Goal: Task Accomplishment & Management: Manage account settings

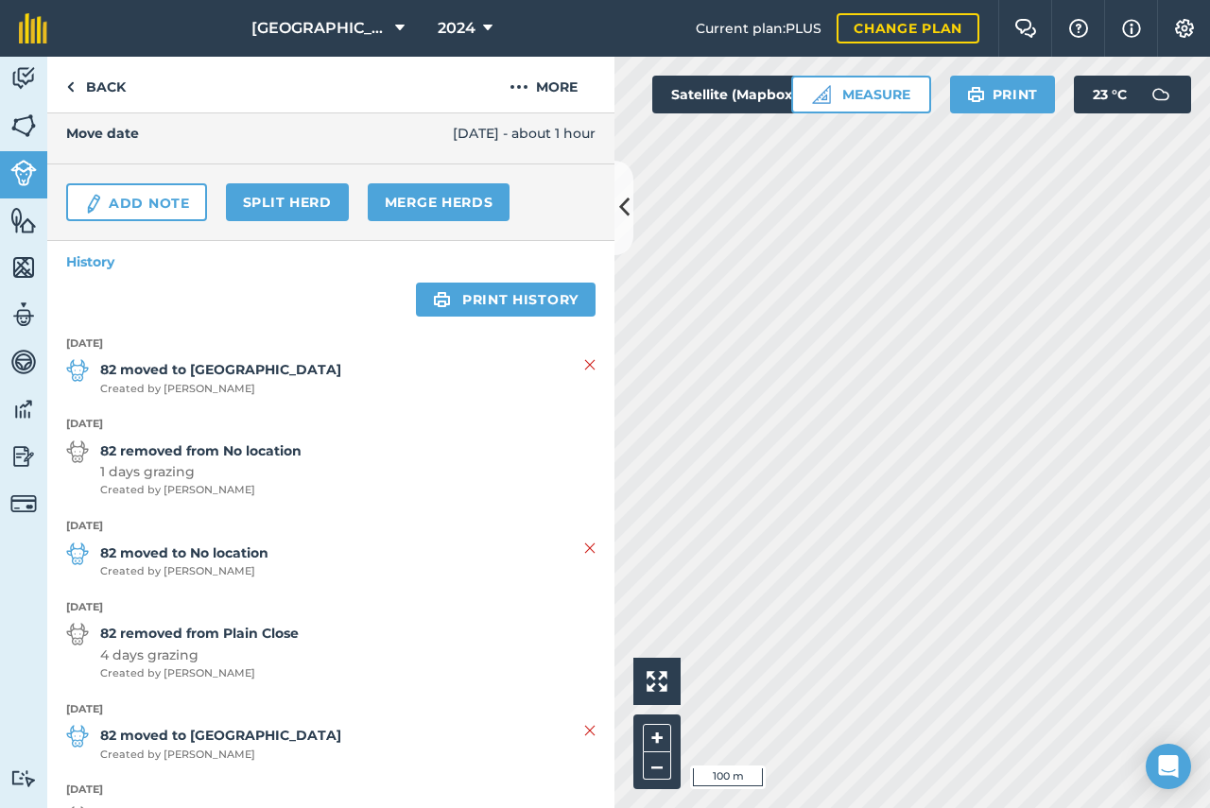
scroll to position [284, 0]
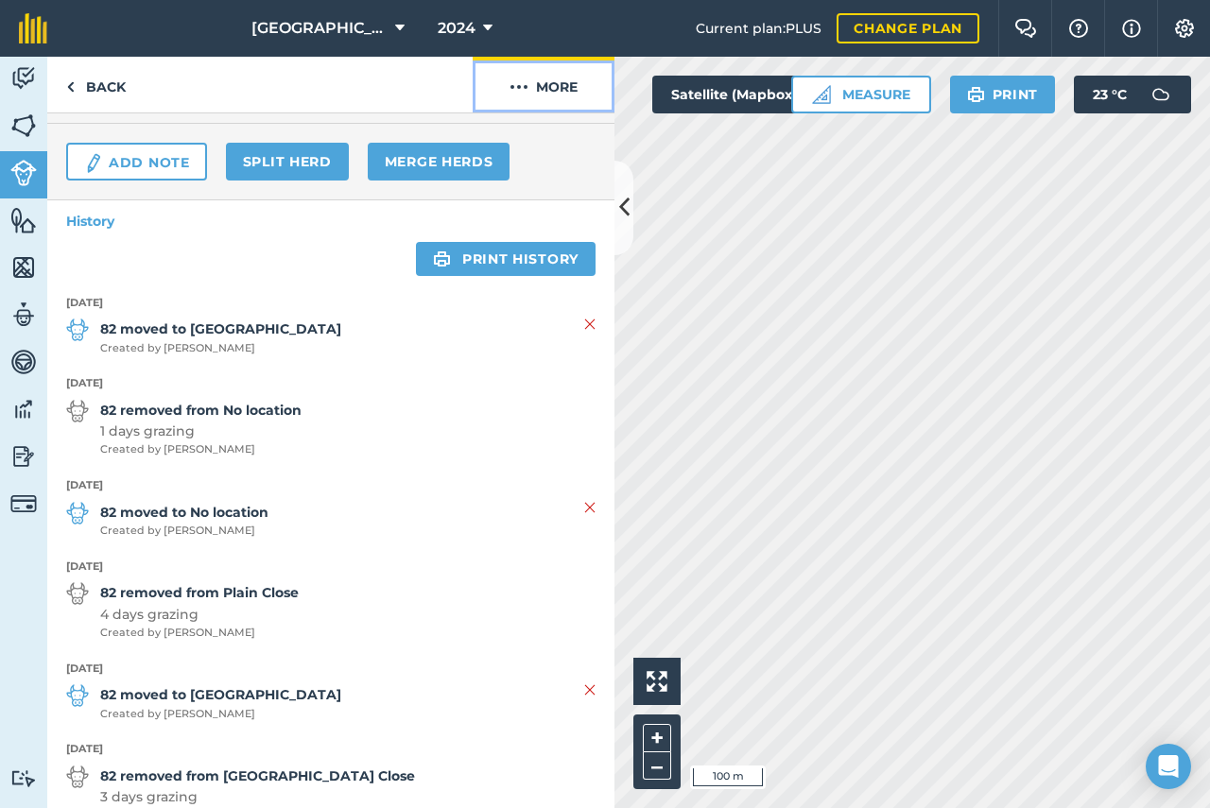
click at [522, 88] on img at bounding box center [519, 87] width 19 height 23
click at [521, 88] on img at bounding box center [519, 87] width 19 height 23
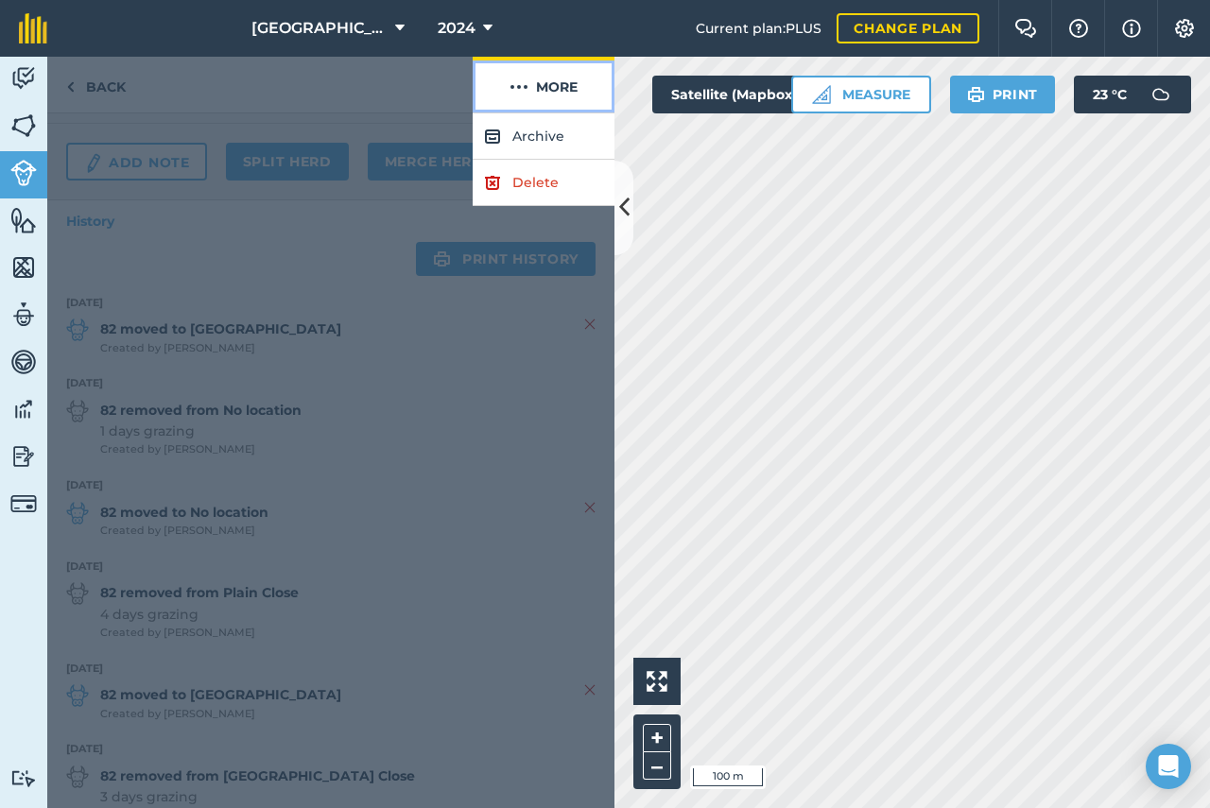
click at [521, 88] on img at bounding box center [519, 87] width 19 height 23
click at [456, 406] on div at bounding box center [330, 460] width 567 height 695
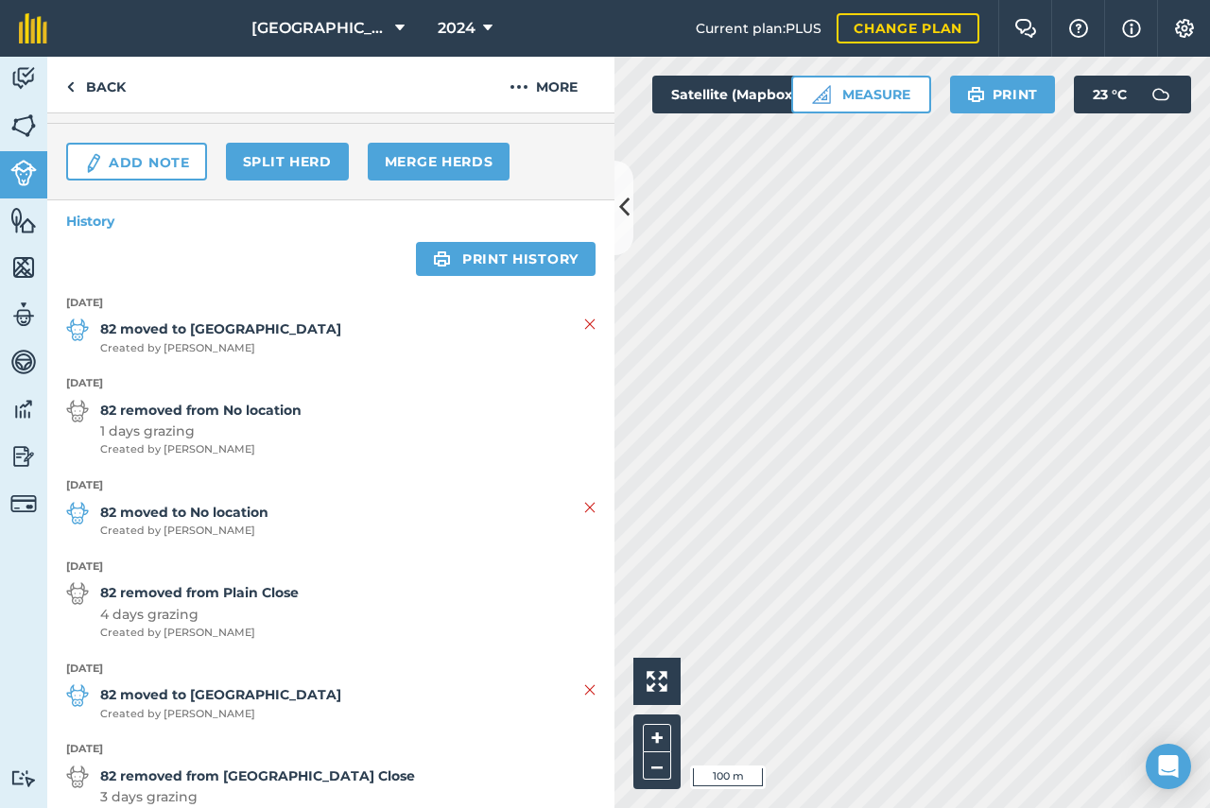
click at [121, 521] on strong "82 moved to No location" at bounding box center [184, 512] width 168 height 21
click at [123, 521] on strong "82 moved to No location" at bounding box center [184, 512] width 168 height 21
click at [206, 513] on strong "82 moved to No location" at bounding box center [184, 512] width 168 height 21
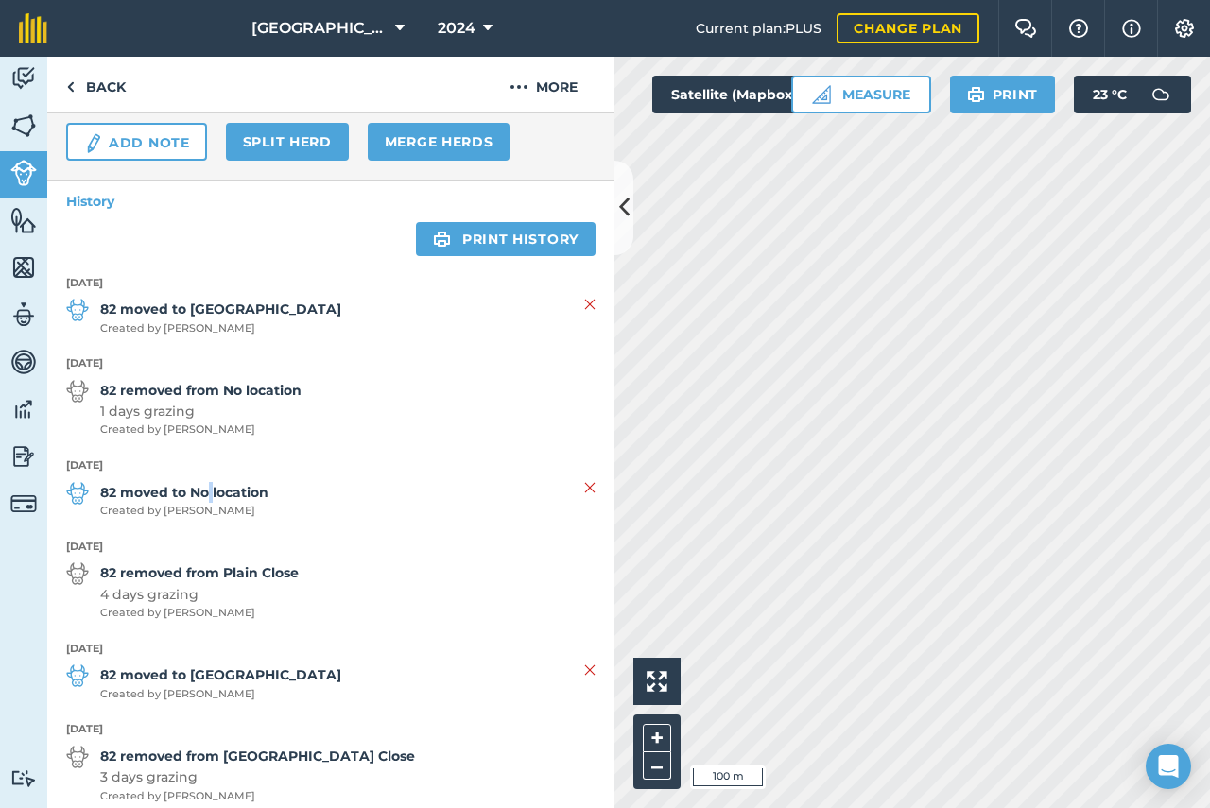
scroll to position [189, 0]
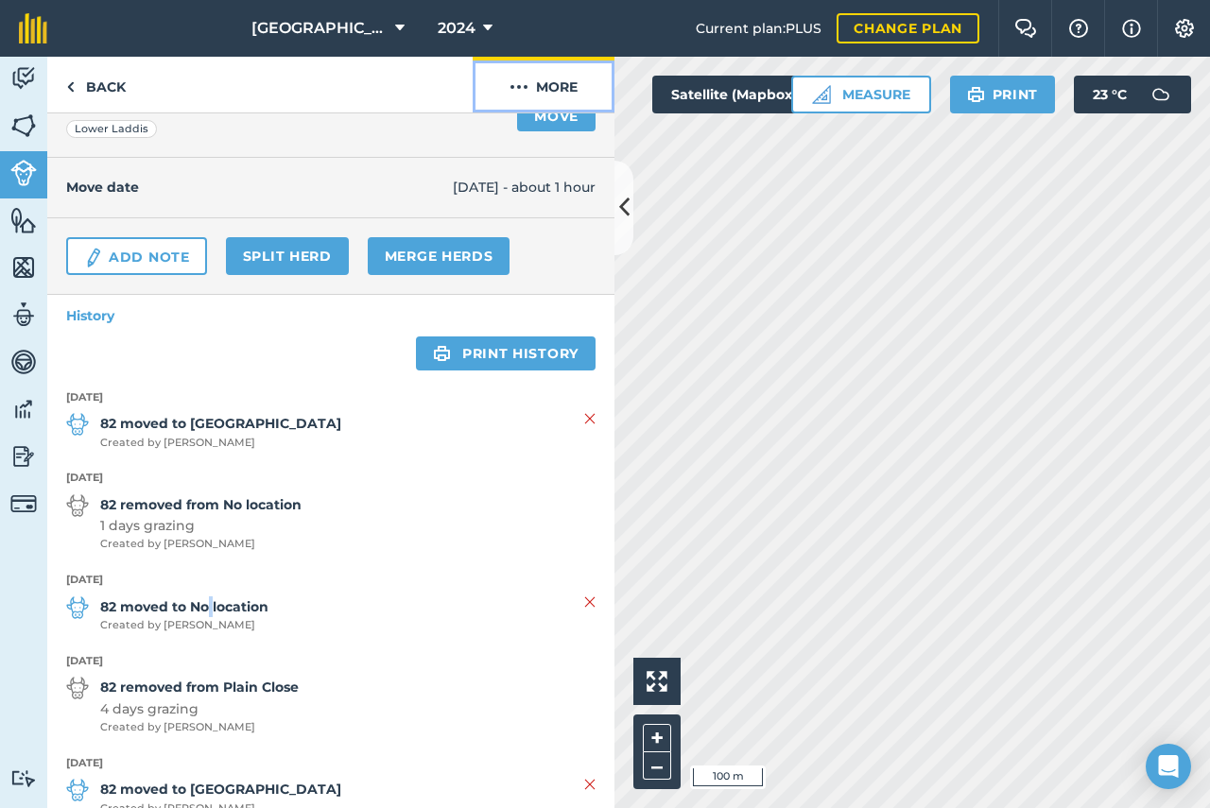
click at [521, 82] on img at bounding box center [519, 87] width 19 height 23
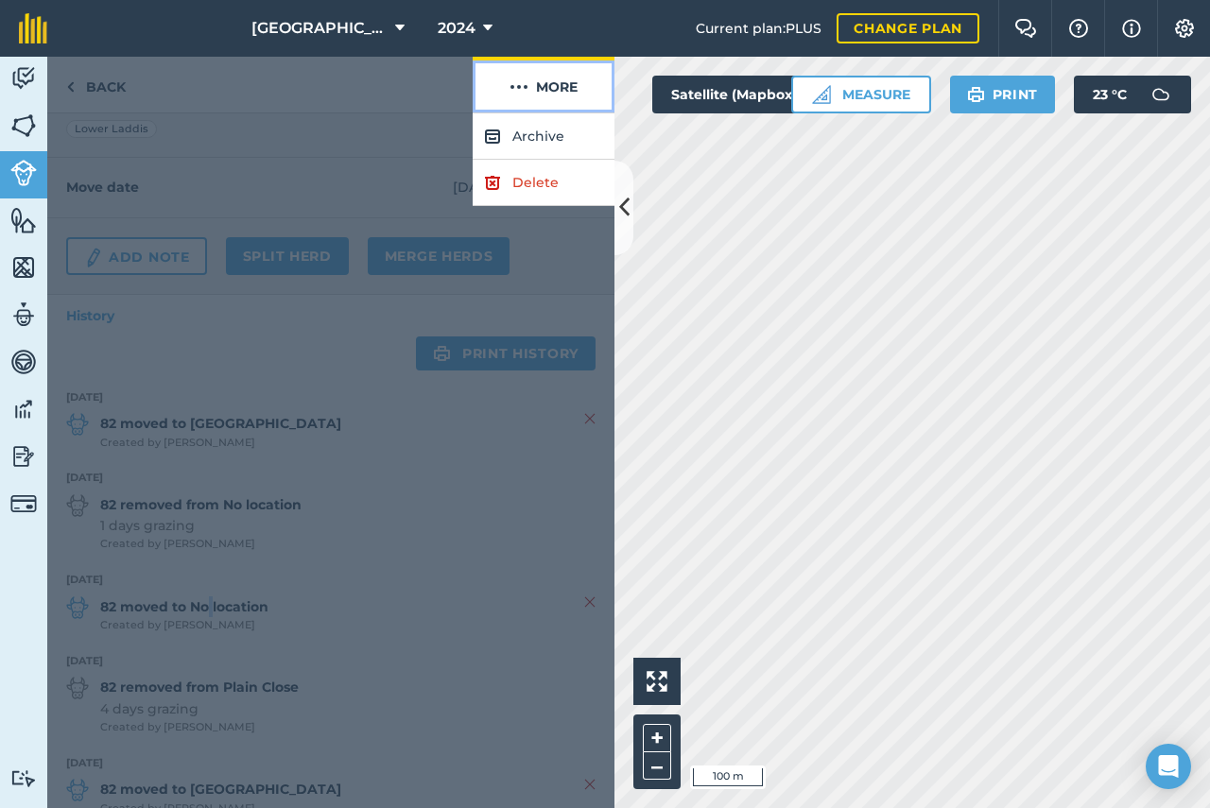
click at [521, 82] on img at bounding box center [519, 87] width 19 height 23
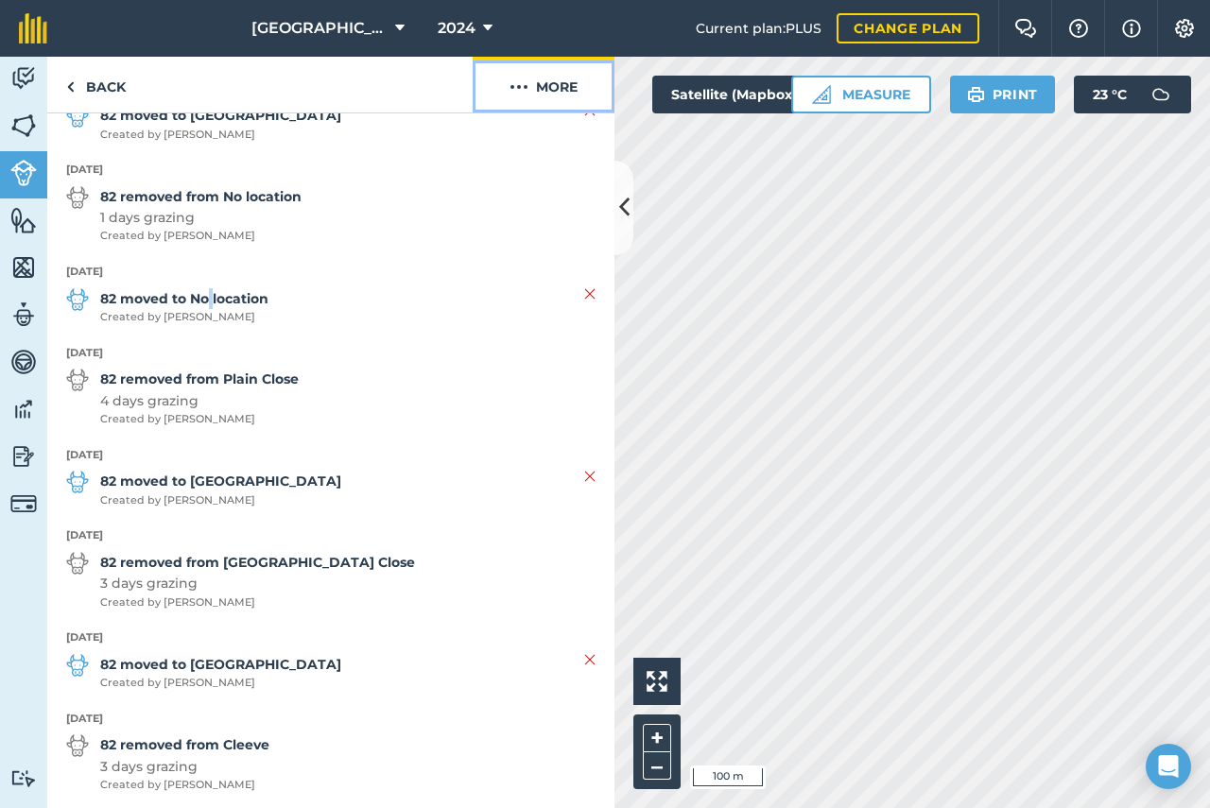
scroll to position [473, 0]
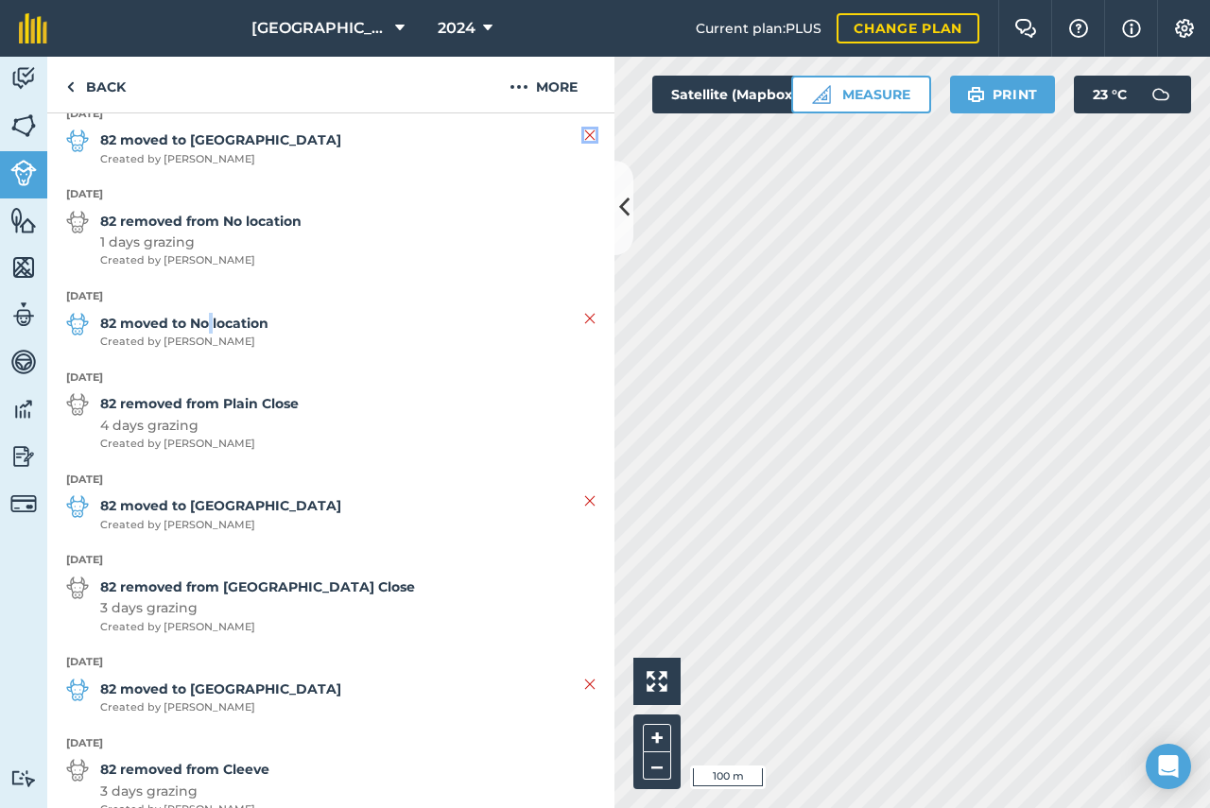
click at [584, 137] on img at bounding box center [589, 135] width 11 height 23
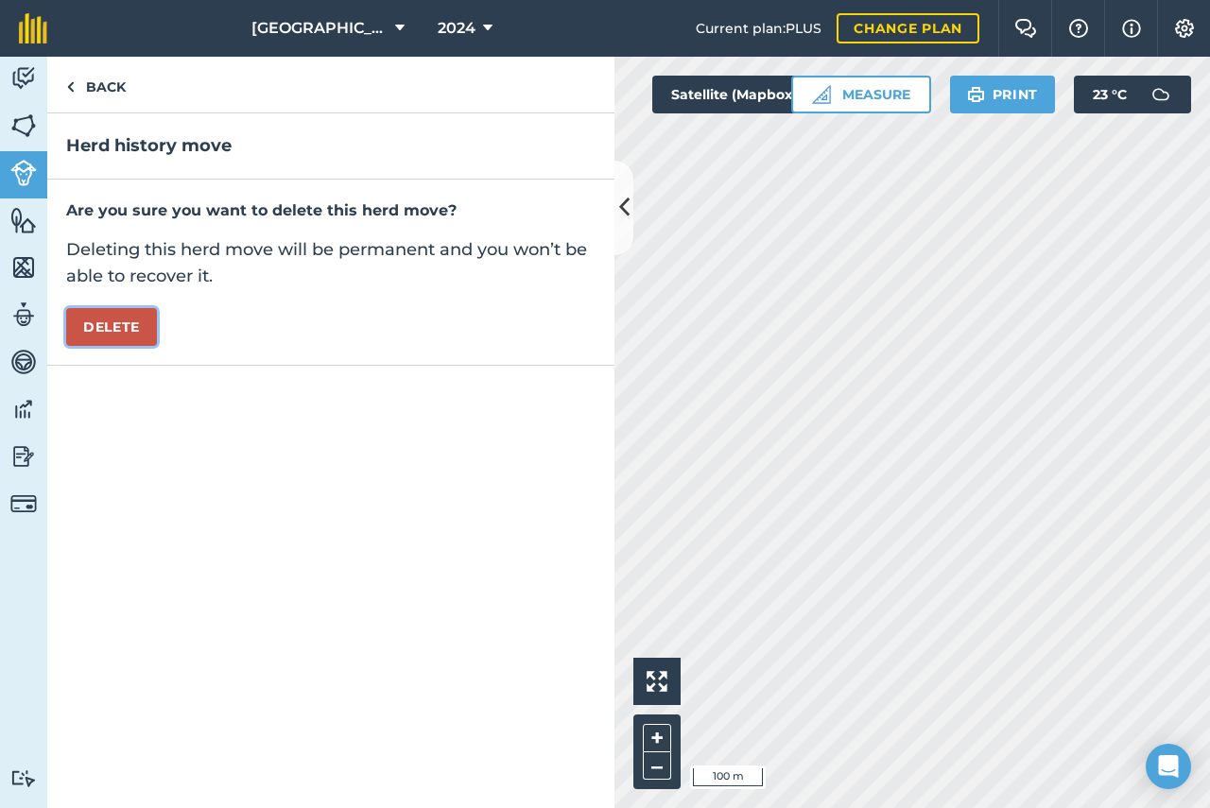
click at [109, 326] on button "Delete" at bounding box center [111, 327] width 91 height 38
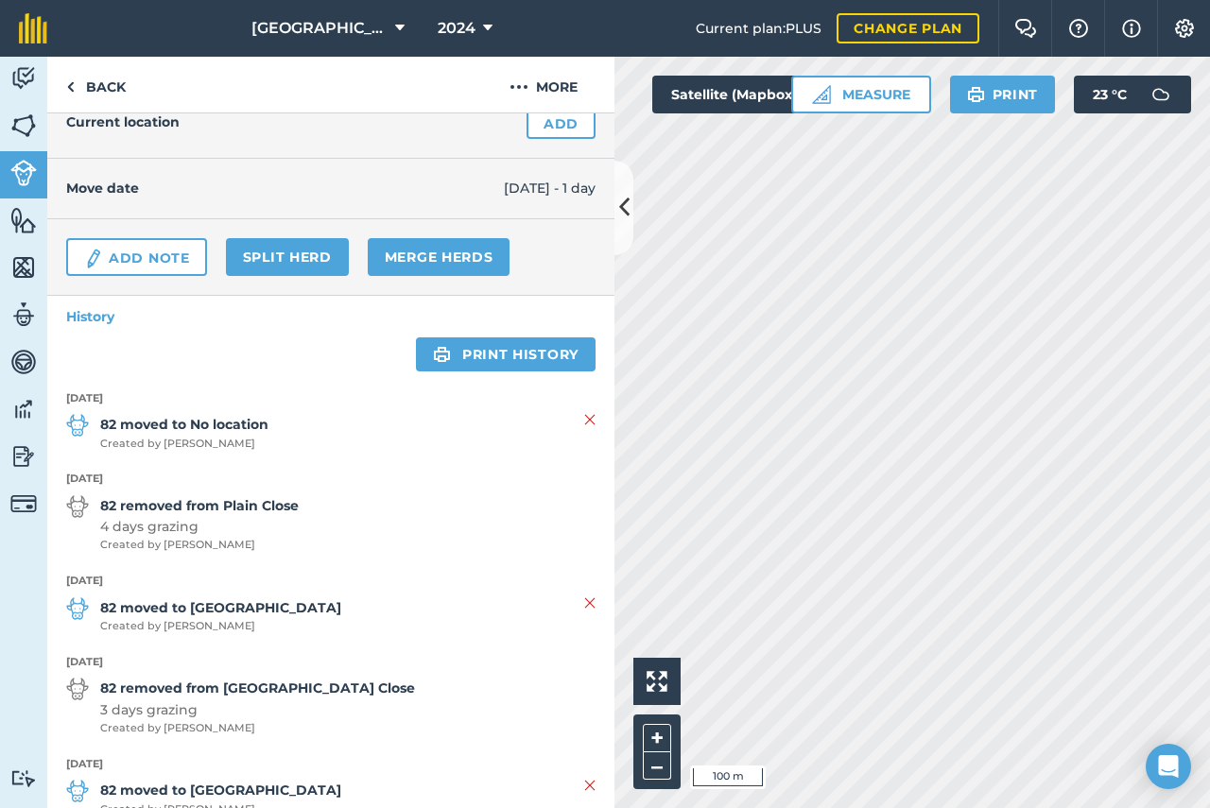
scroll to position [378, 0]
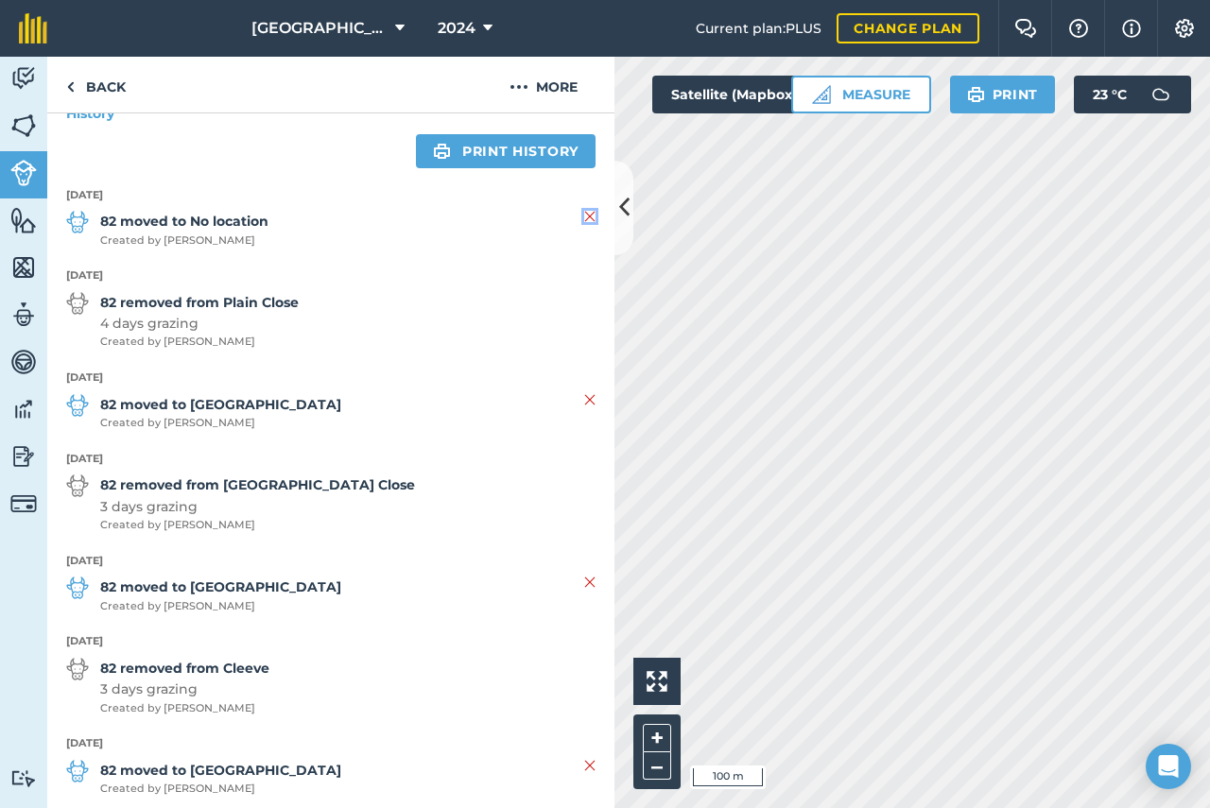
click at [584, 214] on img at bounding box center [589, 216] width 11 height 23
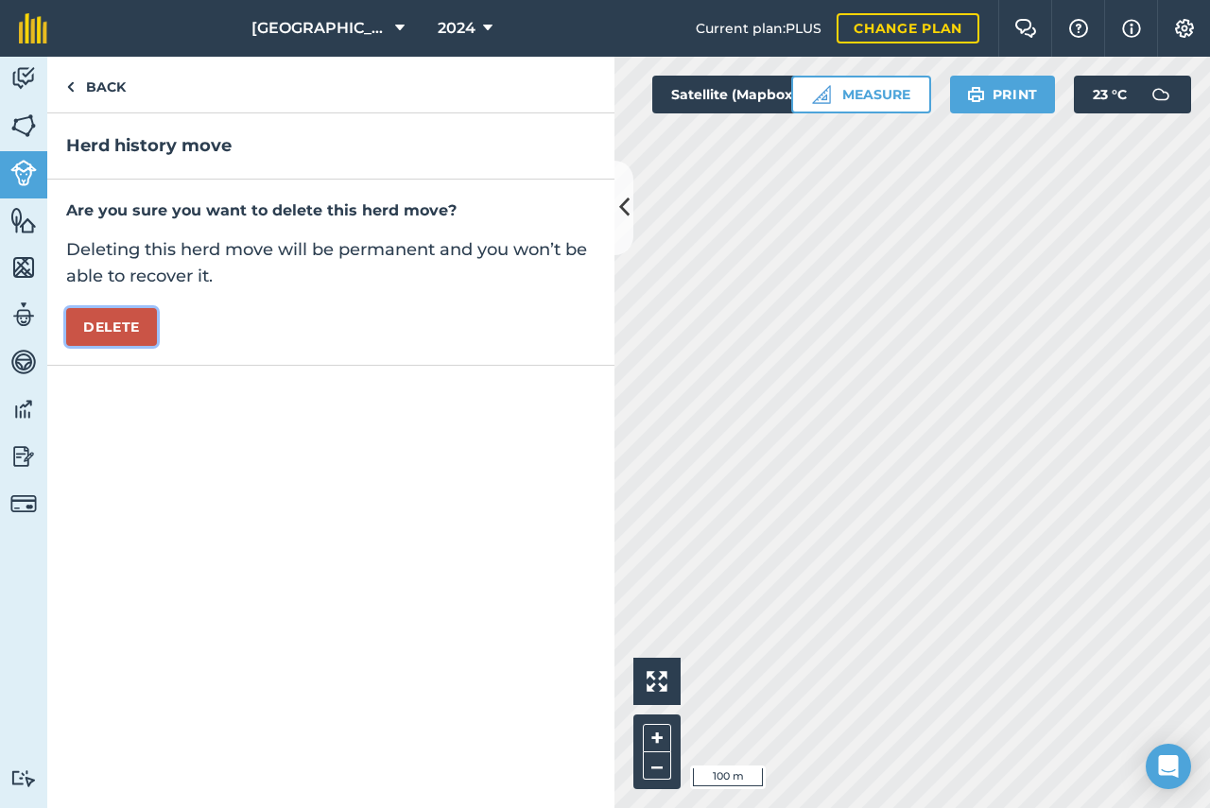
click at [114, 338] on button "Delete" at bounding box center [111, 327] width 91 height 38
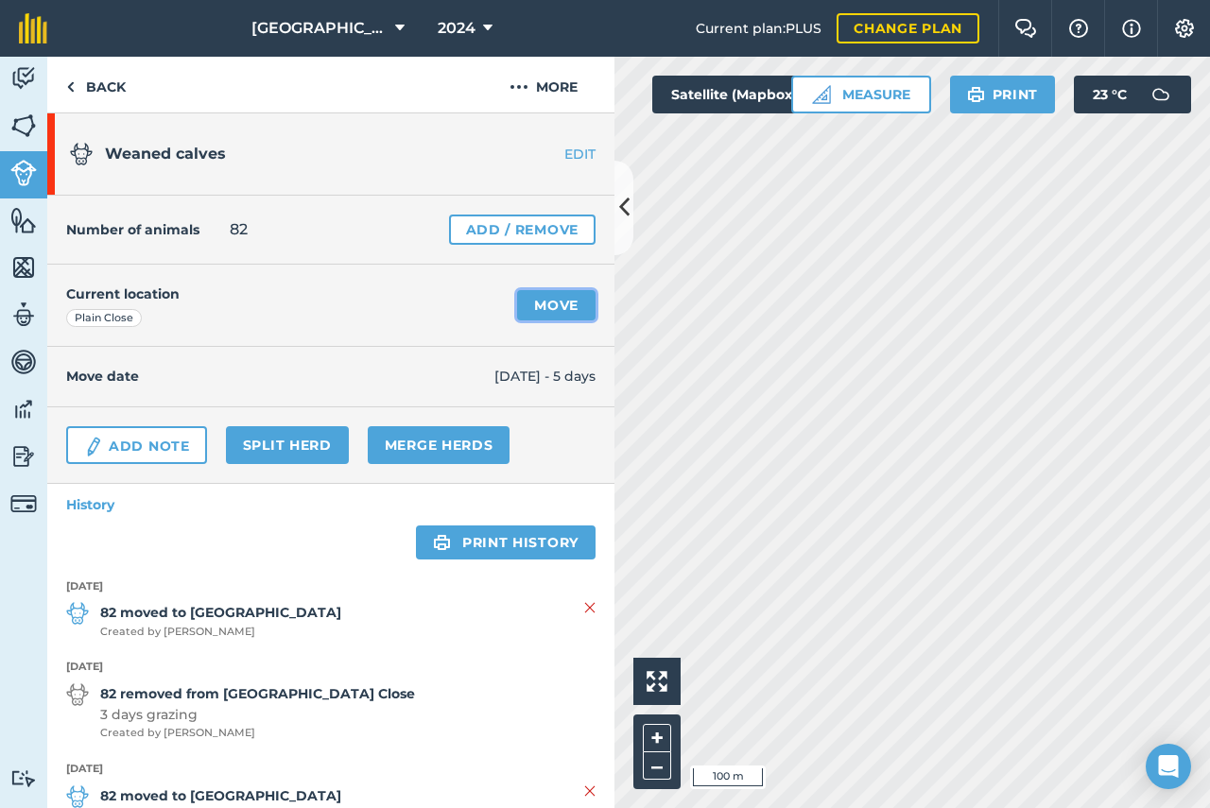
click at [541, 306] on link "Move" at bounding box center [556, 305] width 78 height 30
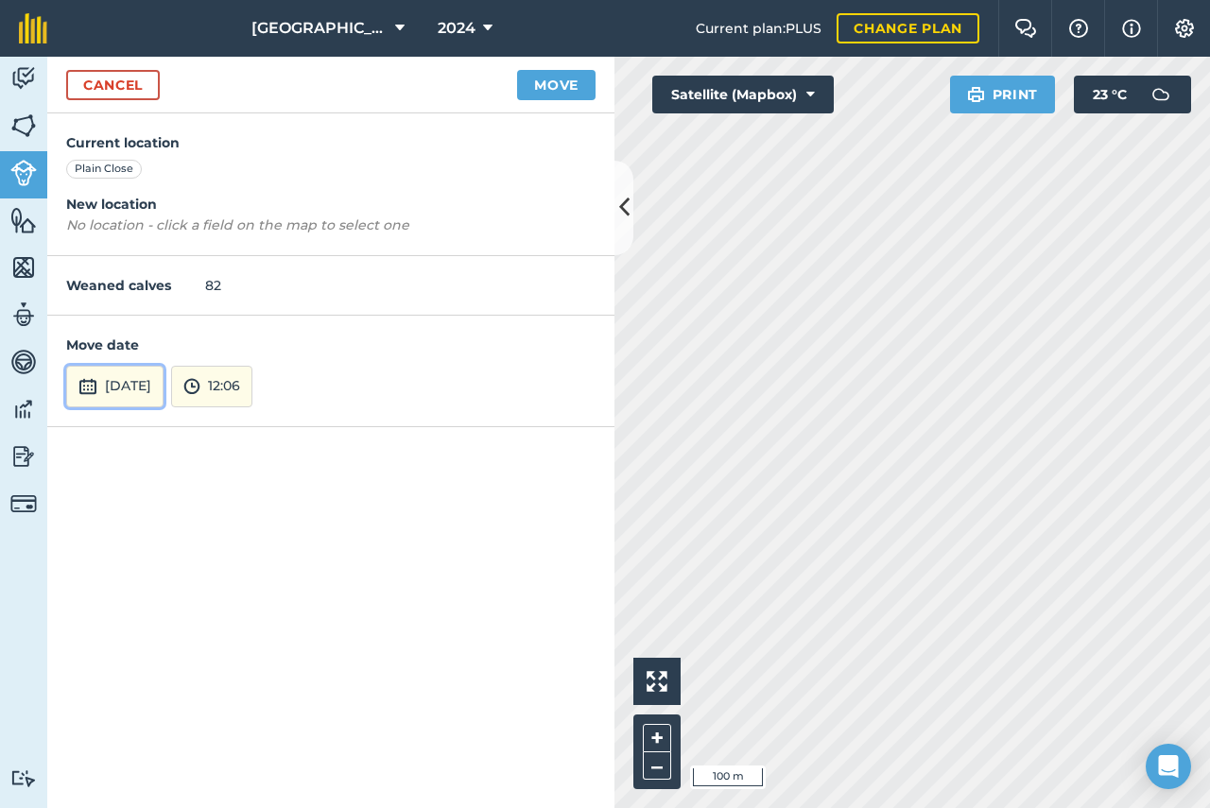
click at [88, 390] on img at bounding box center [87, 386] width 19 height 23
click at [131, 391] on button "[DATE]" at bounding box center [114, 387] width 97 height 42
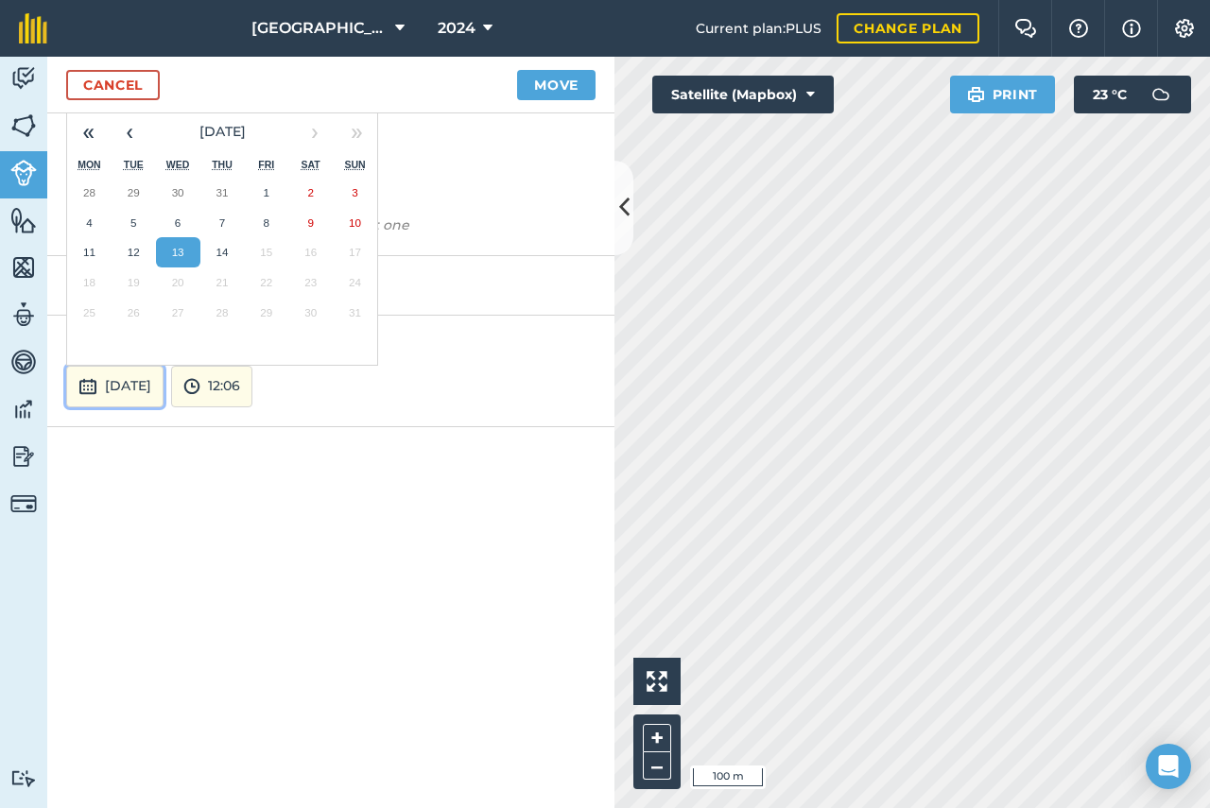
click at [131, 391] on button "[DATE]" at bounding box center [114, 387] width 97 height 42
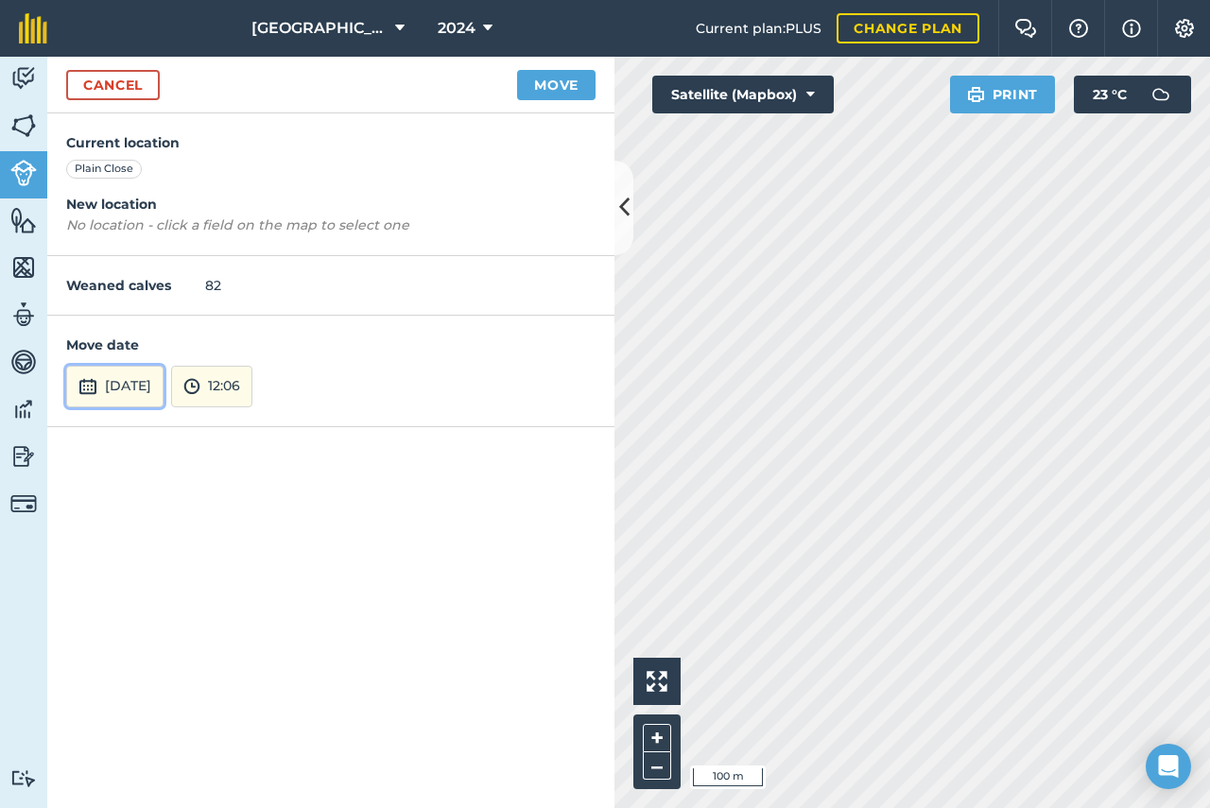
click at [132, 390] on button "[DATE]" at bounding box center [114, 387] width 97 height 42
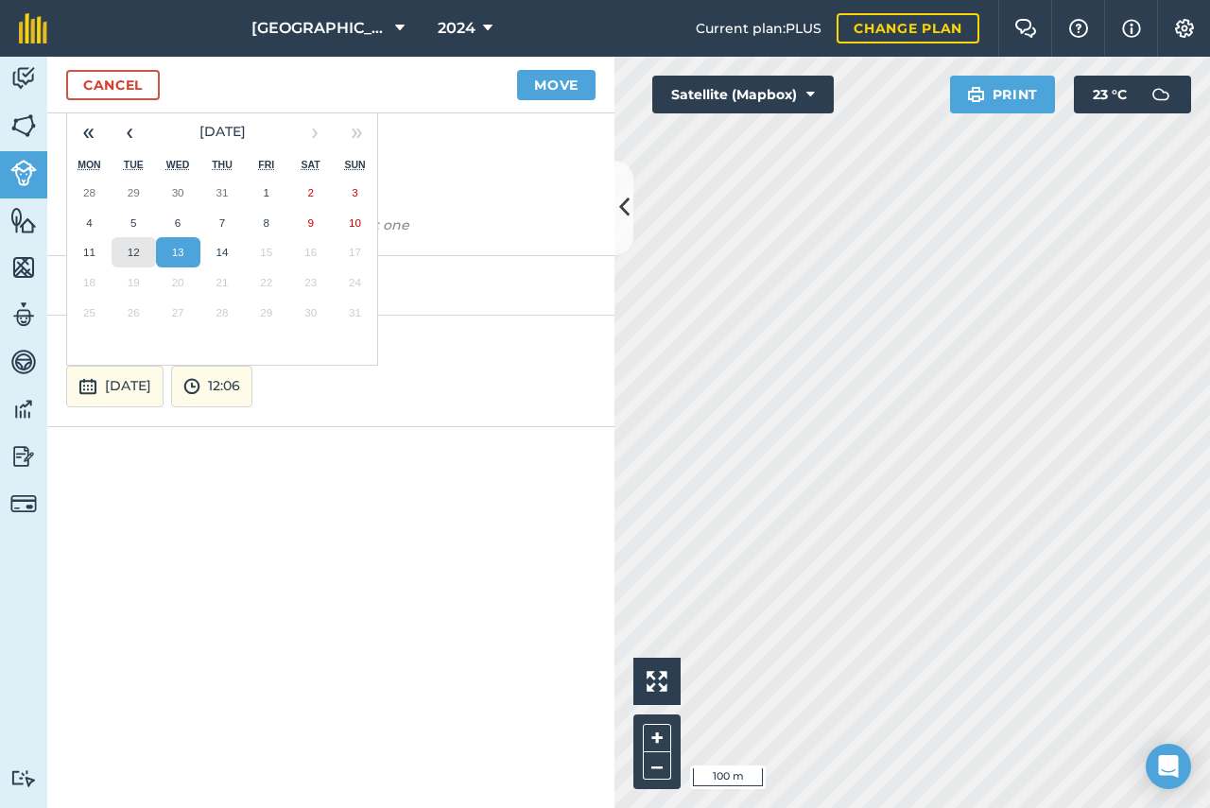
click at [134, 254] on abbr "12" at bounding box center [134, 252] width 12 height 12
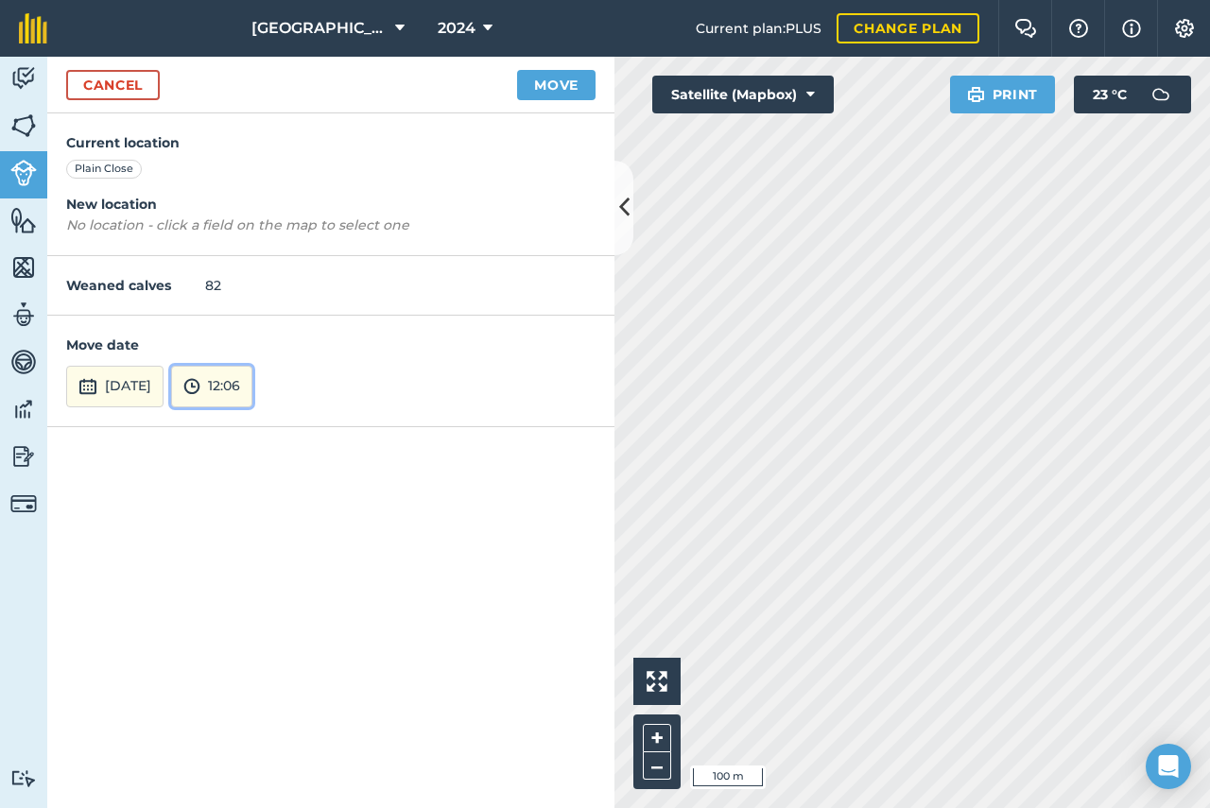
click at [252, 390] on button "12:06" at bounding box center [211, 387] width 81 height 42
click at [256, 188] on button "11:00" at bounding box center [216, 185] width 89 height 30
click at [563, 82] on button "Move" at bounding box center [556, 85] width 78 height 30
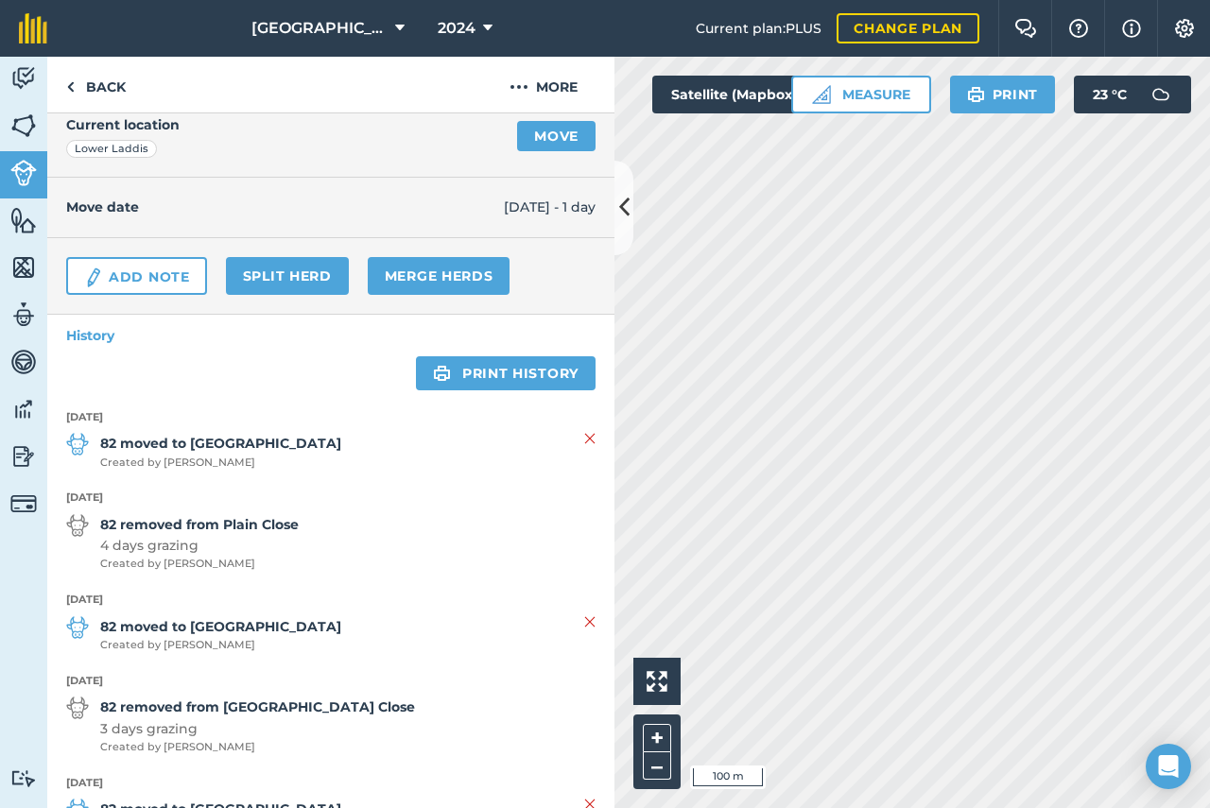
scroll to position [378, 0]
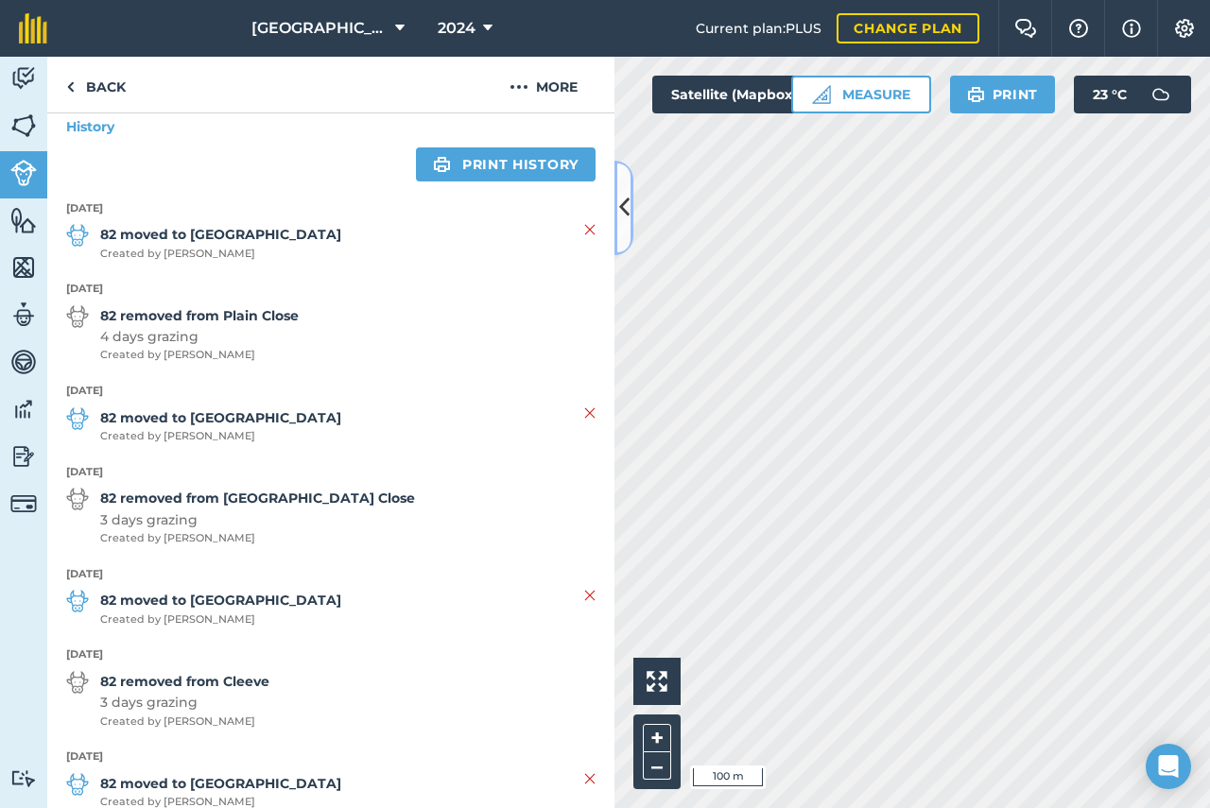
click at [627, 202] on icon at bounding box center [624, 207] width 10 height 33
